Goal: Obtain resource: Download file/media

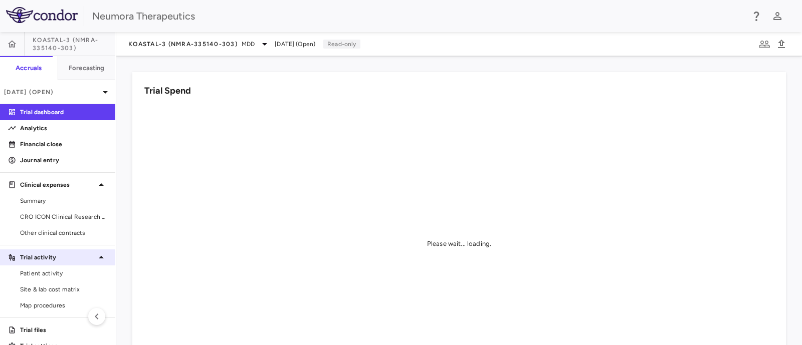
click at [39, 275] on span "Patient activity" at bounding box center [63, 273] width 87 height 9
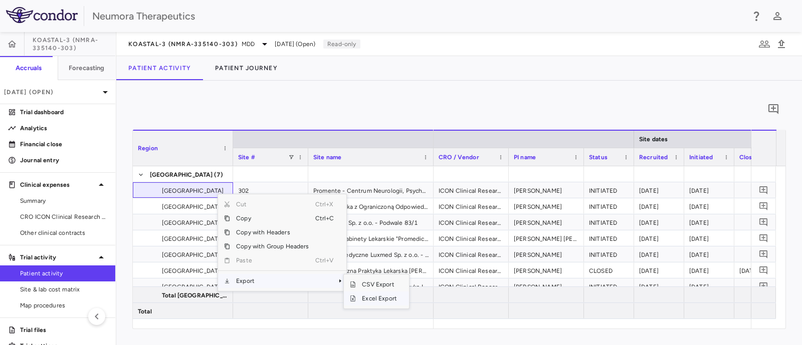
click at [383, 300] on span "Excel Export" at bounding box center [379, 299] width 47 height 14
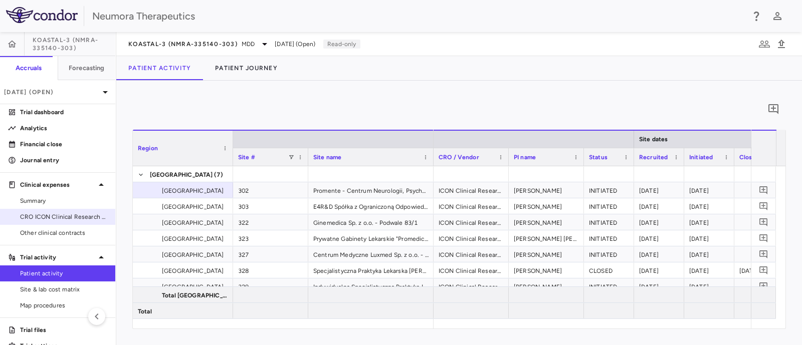
click at [47, 215] on span "CRO ICON Clinical Research Limited" at bounding box center [63, 217] width 87 height 9
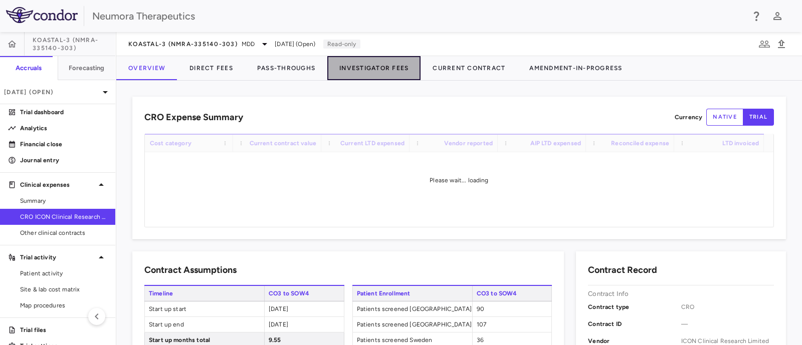
click at [384, 68] on button "Investigator Fees" at bounding box center [373, 68] width 93 height 24
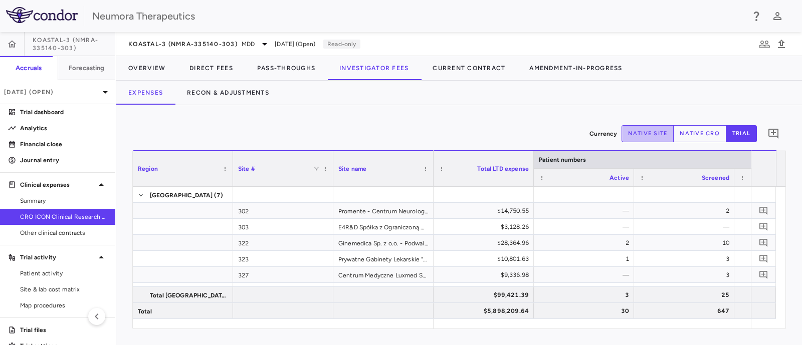
click at [663, 133] on button "native site" at bounding box center [648, 133] width 53 height 17
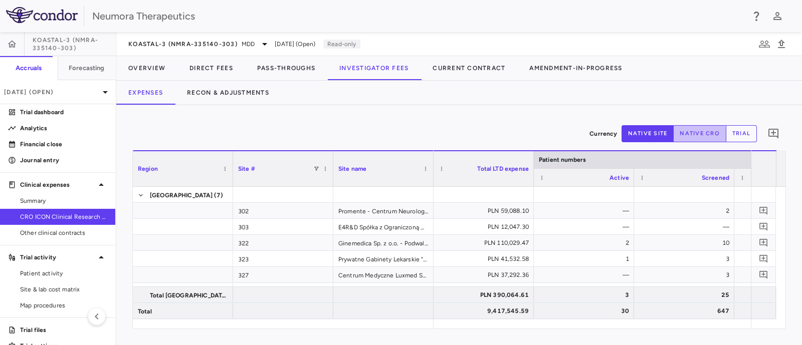
click at [688, 134] on button "native cro" at bounding box center [699, 133] width 53 height 17
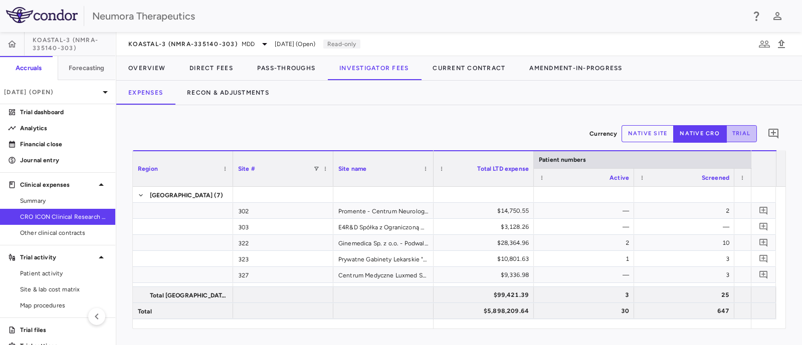
click at [748, 135] on button "trial" at bounding box center [741, 133] width 31 height 17
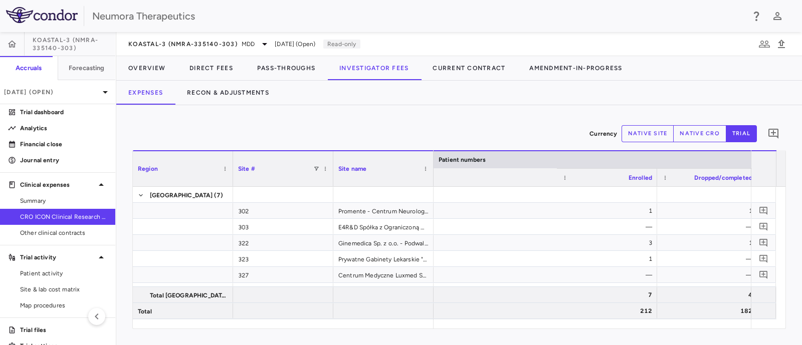
scroll to position [0, 556]
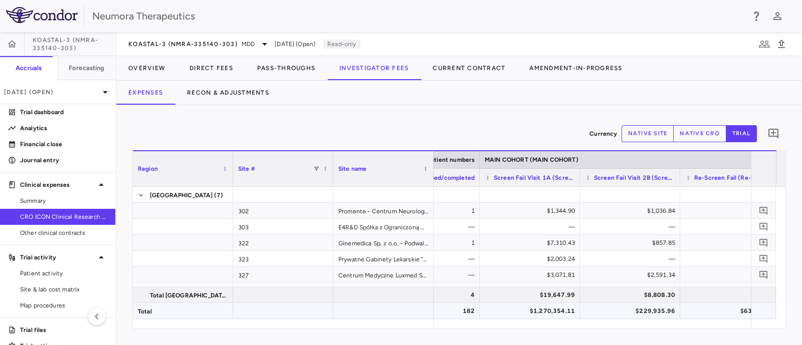
type button "trial"
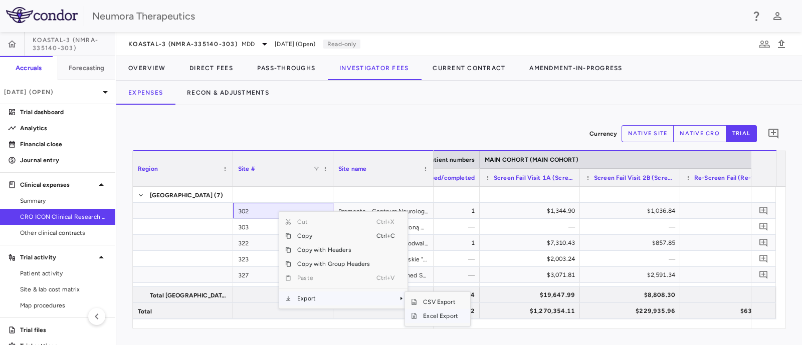
click at [449, 316] on span "Excel Export" at bounding box center [440, 316] width 47 height 14
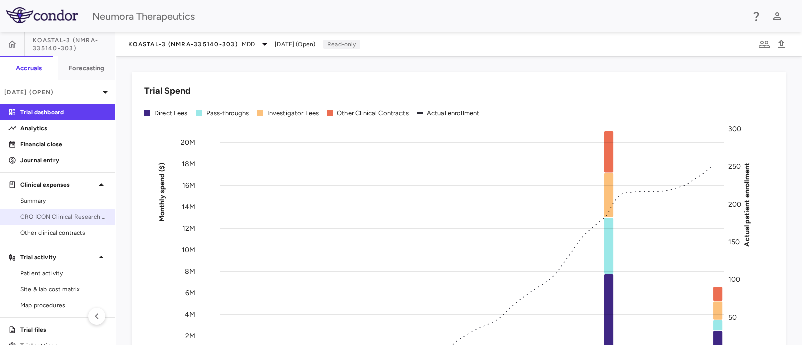
click at [35, 219] on span "CRO ICON Clinical Research Limited" at bounding box center [63, 217] width 87 height 9
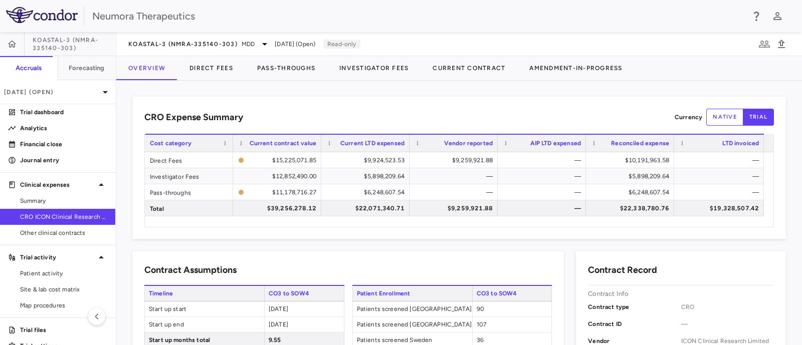
click at [147, 97] on div "CRO Expense Summary Currency native trial Drag here to set row groups Drag here…" at bounding box center [459, 168] width 654 height 143
click at [268, 43] on icon at bounding box center [265, 44] width 12 height 12
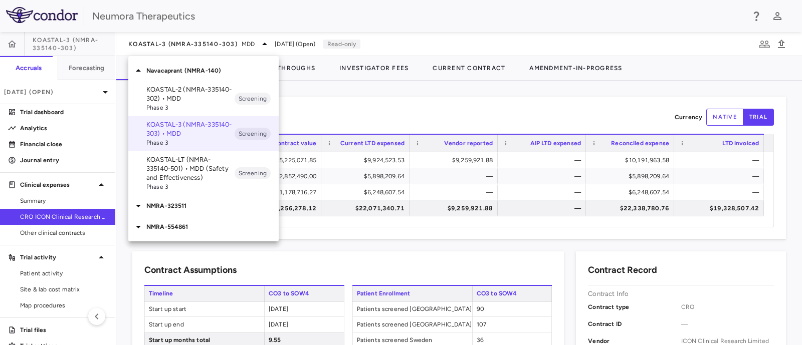
click at [186, 171] on p "KOASTAL-LT (NMRA-335140-501) • MDD (Safety and Effectiveness)" at bounding box center [190, 168] width 88 height 27
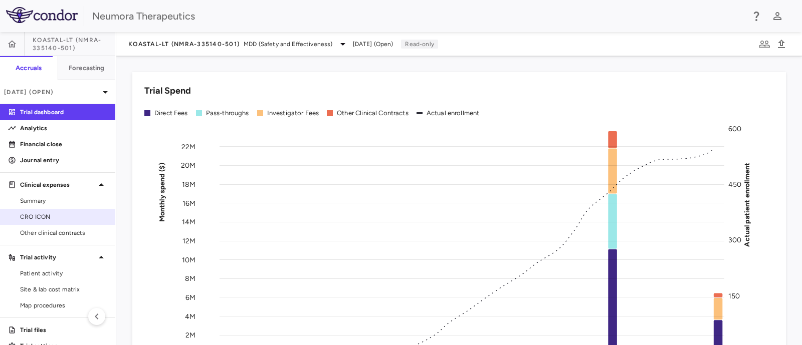
click at [45, 218] on span "CRO ICON" at bounding box center [63, 217] width 87 height 9
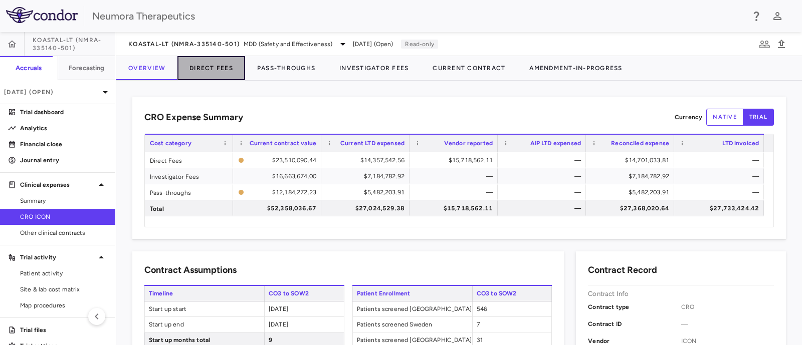
click at [208, 67] on button "Direct Fees" at bounding box center [211, 68] width 68 height 24
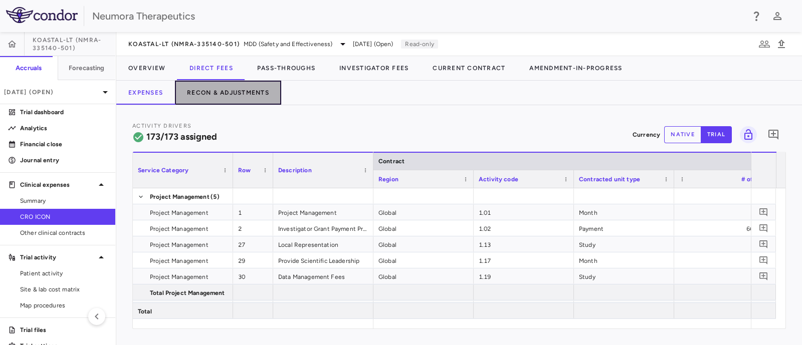
click at [237, 88] on button "Recon & Adjustments" at bounding box center [228, 93] width 106 height 24
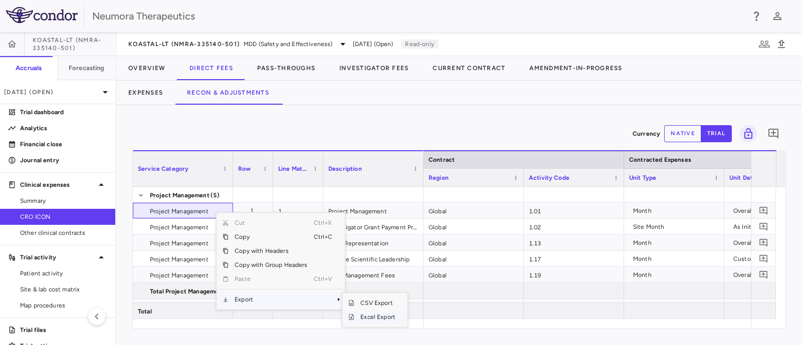
click at [385, 316] on span "Excel Export" at bounding box center [377, 317] width 47 height 14
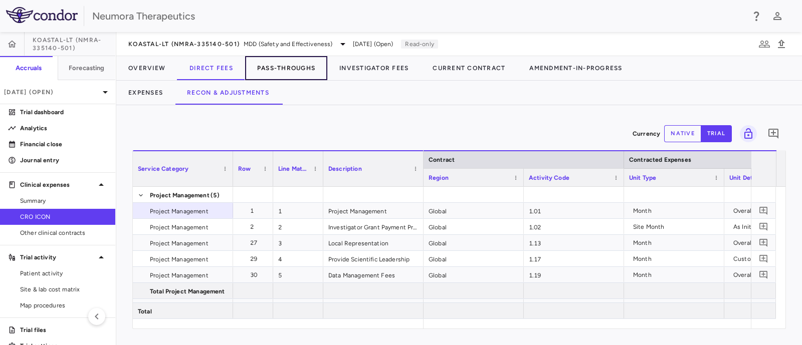
click at [308, 66] on button "Pass-Throughs" at bounding box center [286, 68] width 82 height 24
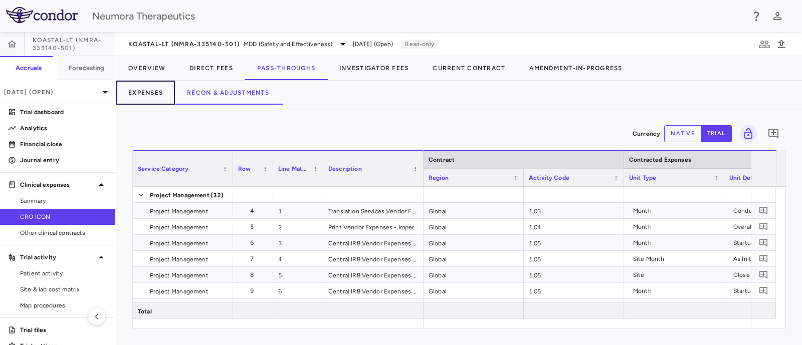
click at [142, 91] on button "Expenses" at bounding box center [145, 93] width 59 height 24
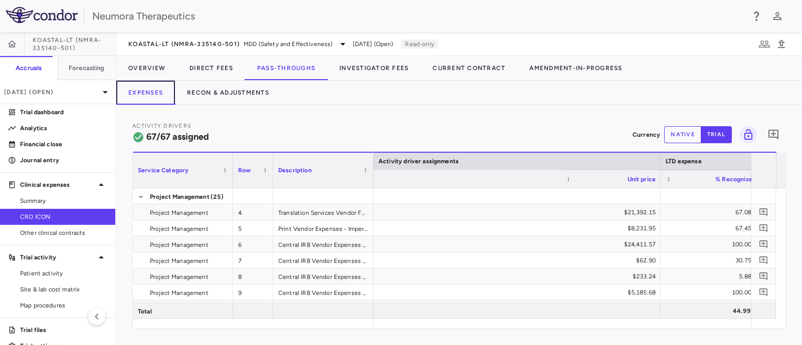
scroll to position [0, 1322]
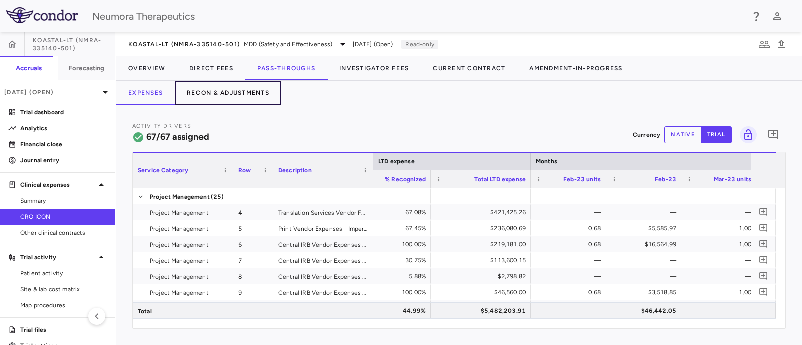
click at [247, 90] on button "Recon & Adjustments" at bounding box center [228, 93] width 106 height 24
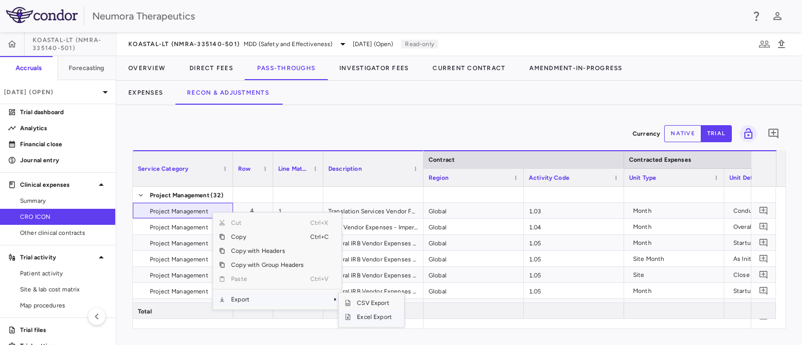
click at [379, 316] on span "Excel Export" at bounding box center [374, 317] width 47 height 14
